Goal: Share content

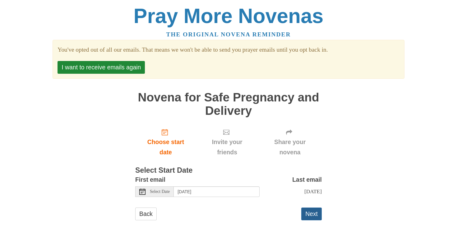
click at [316, 220] on button "Next" at bounding box center [311, 213] width 20 height 13
click at [149, 213] on link "Back" at bounding box center [145, 213] width 21 height 13
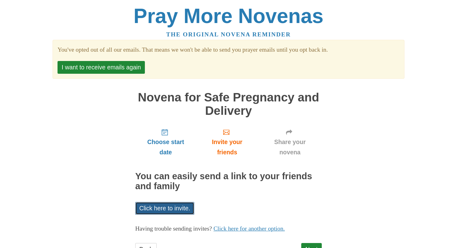
click at [171, 212] on link "Click here to invite." at bounding box center [164, 208] width 59 height 13
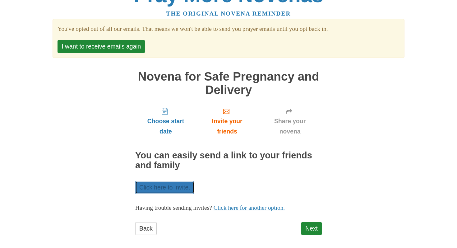
scroll to position [26, 0]
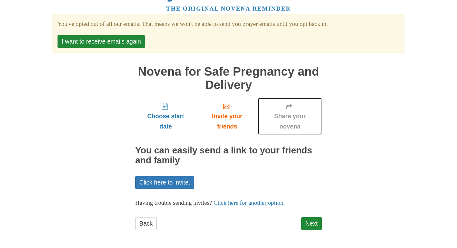
click at [283, 115] on span "Share your novena" at bounding box center [289, 121] width 51 height 20
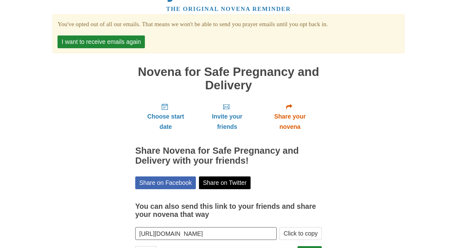
scroll to position [54, 0]
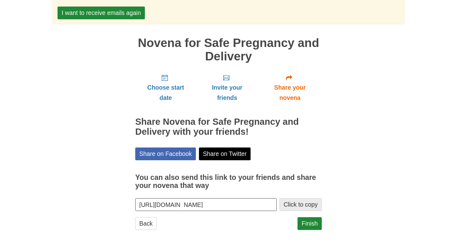
click at [295, 206] on button "Click to copy" at bounding box center [300, 204] width 42 height 13
